Goal: Check status: Check status

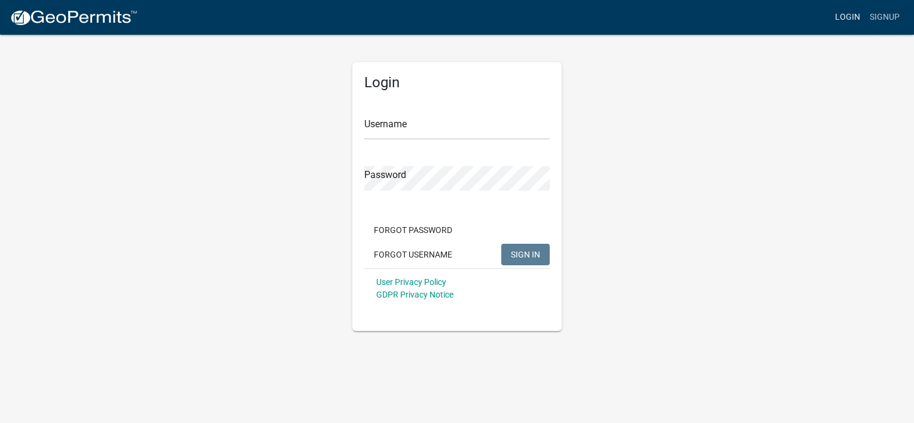
click at [850, 14] on link "Login" at bounding box center [847, 17] width 35 height 23
click at [395, 127] on input "Username" at bounding box center [456, 127] width 185 height 25
type input "manders1"
click at [501, 244] on button "SIGN IN" at bounding box center [525, 255] width 48 height 22
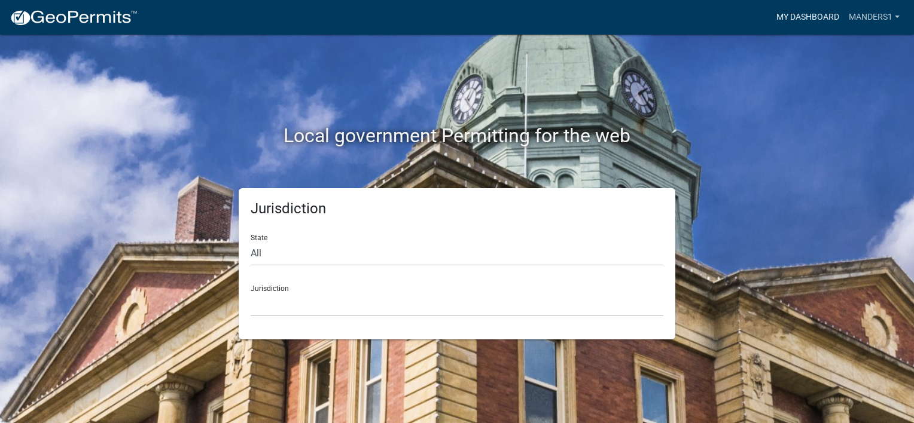
click at [827, 14] on link "My Dashboard" at bounding box center [807, 17] width 72 height 23
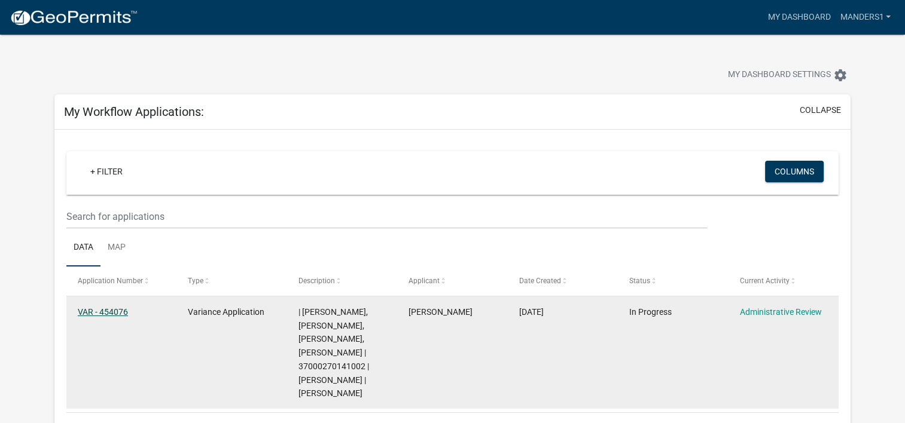
click at [106, 311] on link "VAR - 454076" at bounding box center [103, 312] width 50 height 10
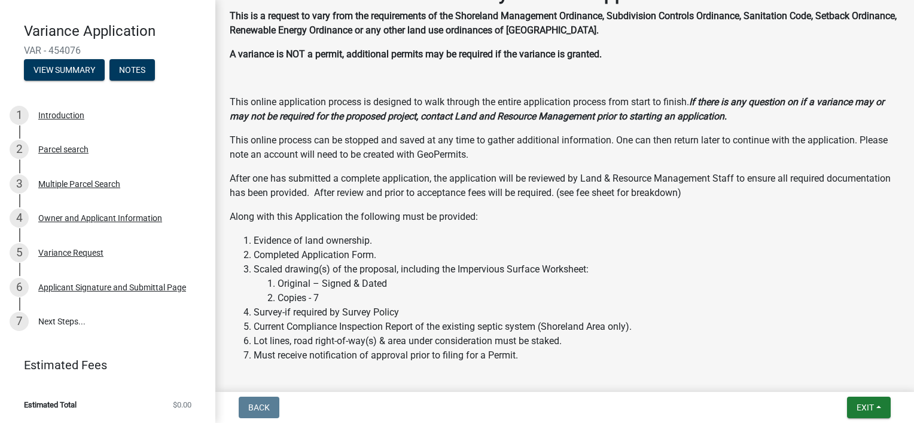
scroll to position [299, 0]
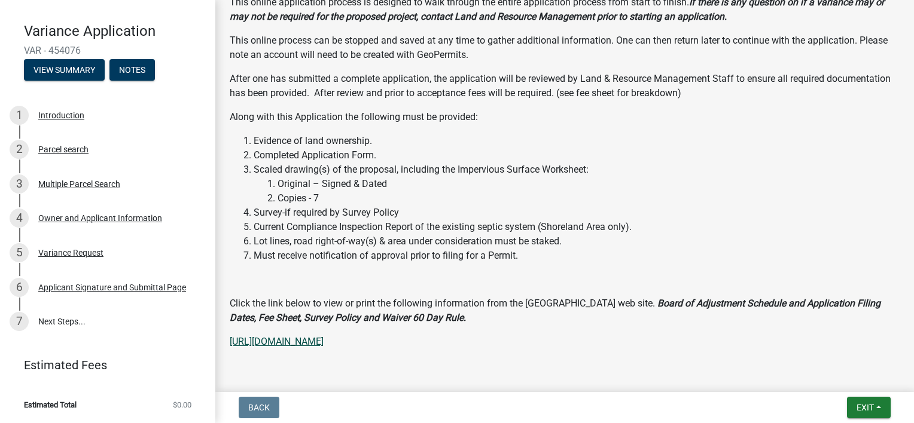
click at [323, 340] on link "[URL][DOMAIN_NAME]" at bounding box center [277, 341] width 94 height 11
click at [53, 320] on link "7 Next Steps..." at bounding box center [107, 321] width 215 height 35
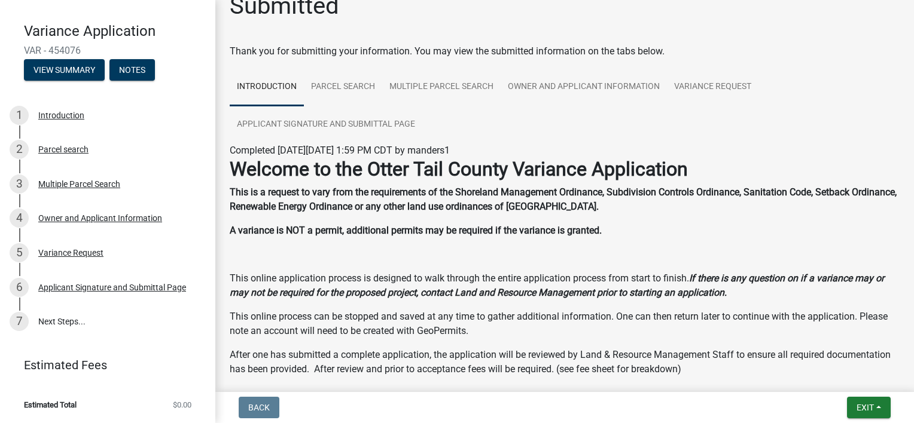
scroll to position [0, 0]
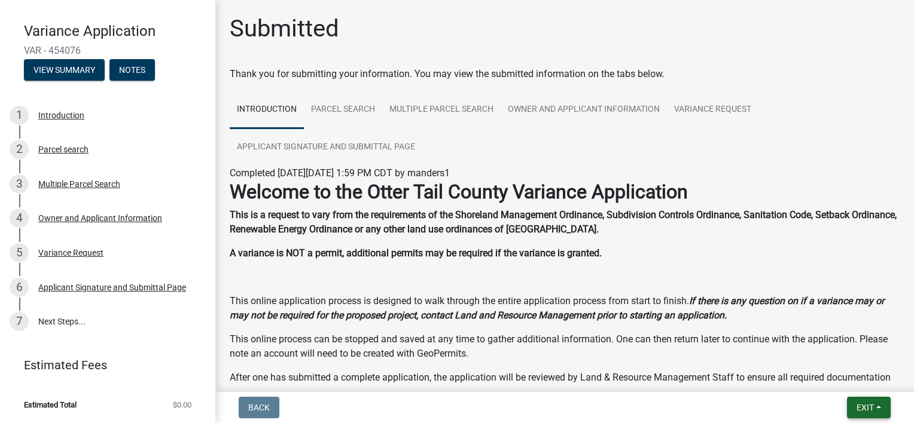
click at [863, 408] on span "Exit" at bounding box center [864, 408] width 17 height 10
click at [57, 67] on button "View Summary" at bounding box center [64, 70] width 81 height 22
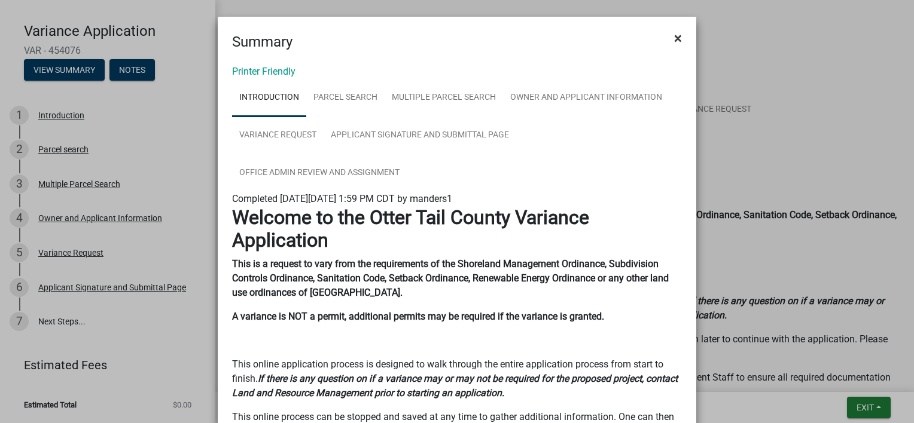
click at [674, 35] on span "×" at bounding box center [678, 38] width 8 height 17
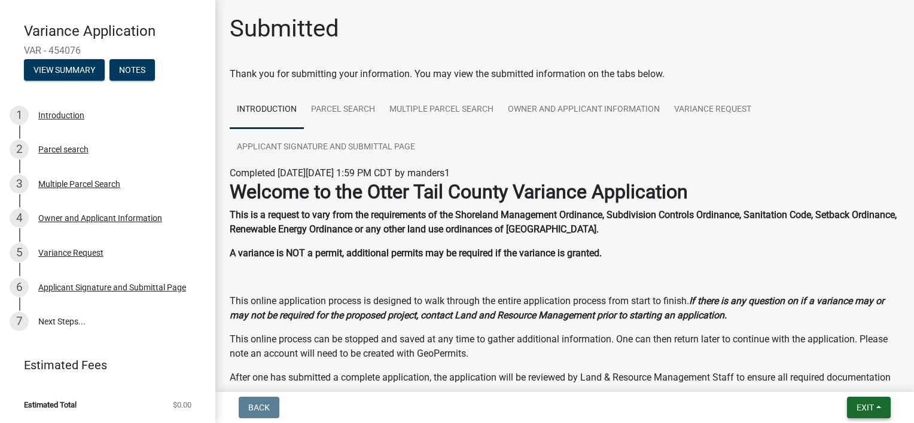
click at [863, 404] on span "Exit" at bounding box center [864, 408] width 17 height 10
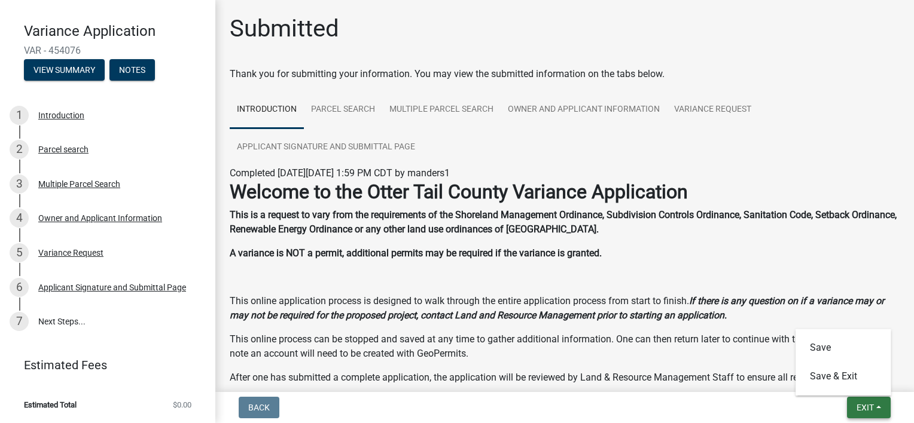
click at [864, 408] on span "Exit" at bounding box center [864, 408] width 17 height 10
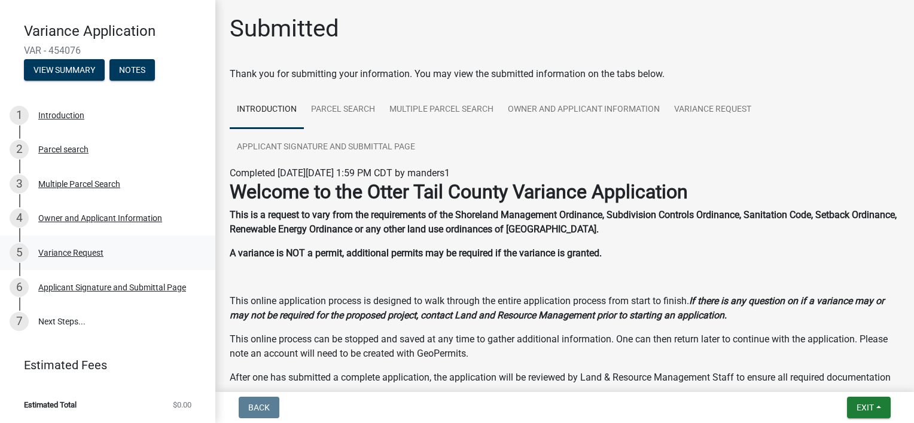
click at [59, 251] on div "Variance Request" at bounding box center [70, 253] width 65 height 8
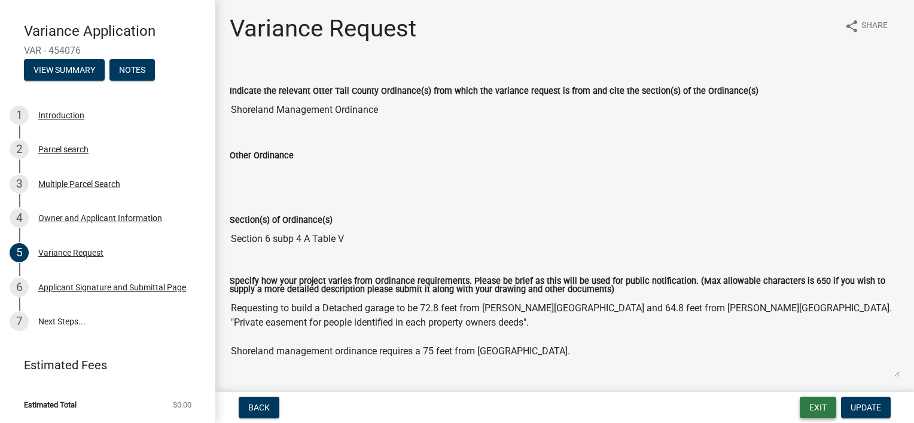
click at [815, 409] on button "Exit" at bounding box center [817, 408] width 36 height 22
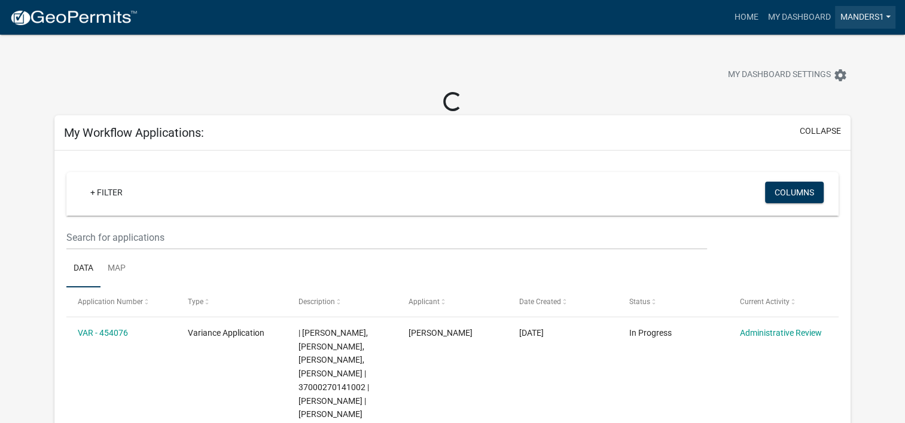
click at [868, 16] on link "manders1" at bounding box center [865, 17] width 60 height 23
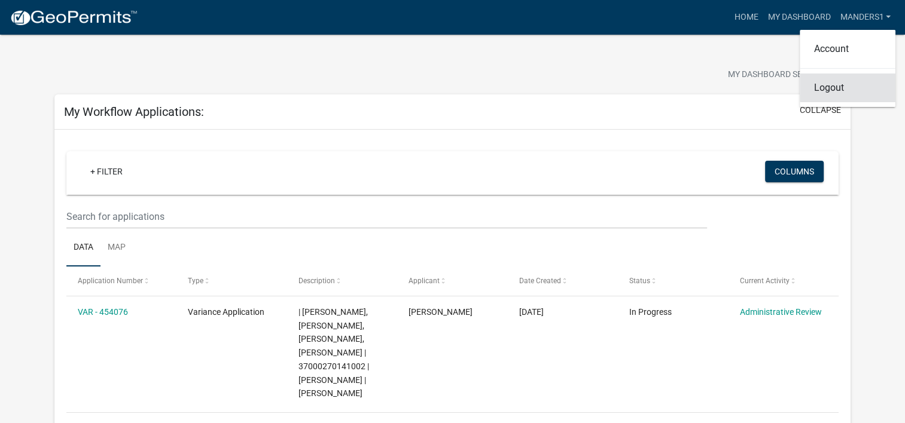
click at [826, 86] on link "Logout" at bounding box center [847, 88] width 96 height 29
